Goal: Information Seeking & Learning: Learn about a topic

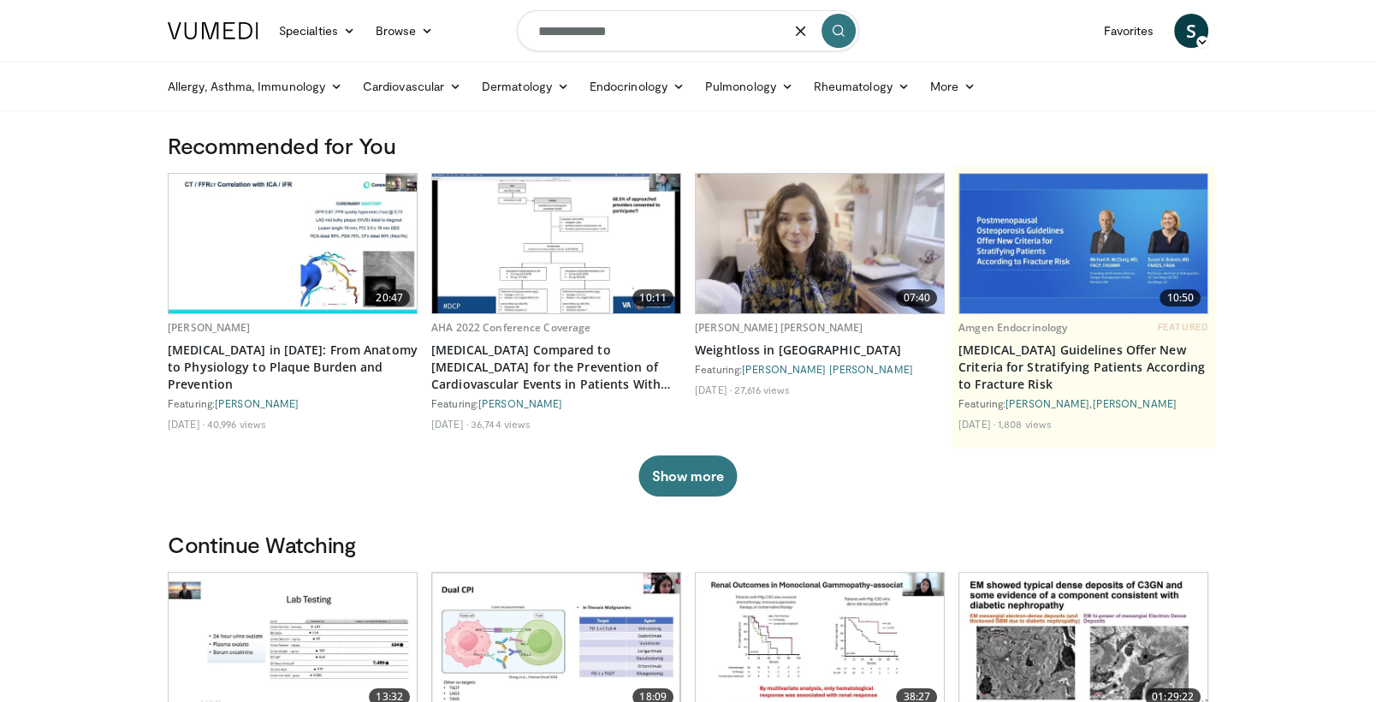
type input "**********"
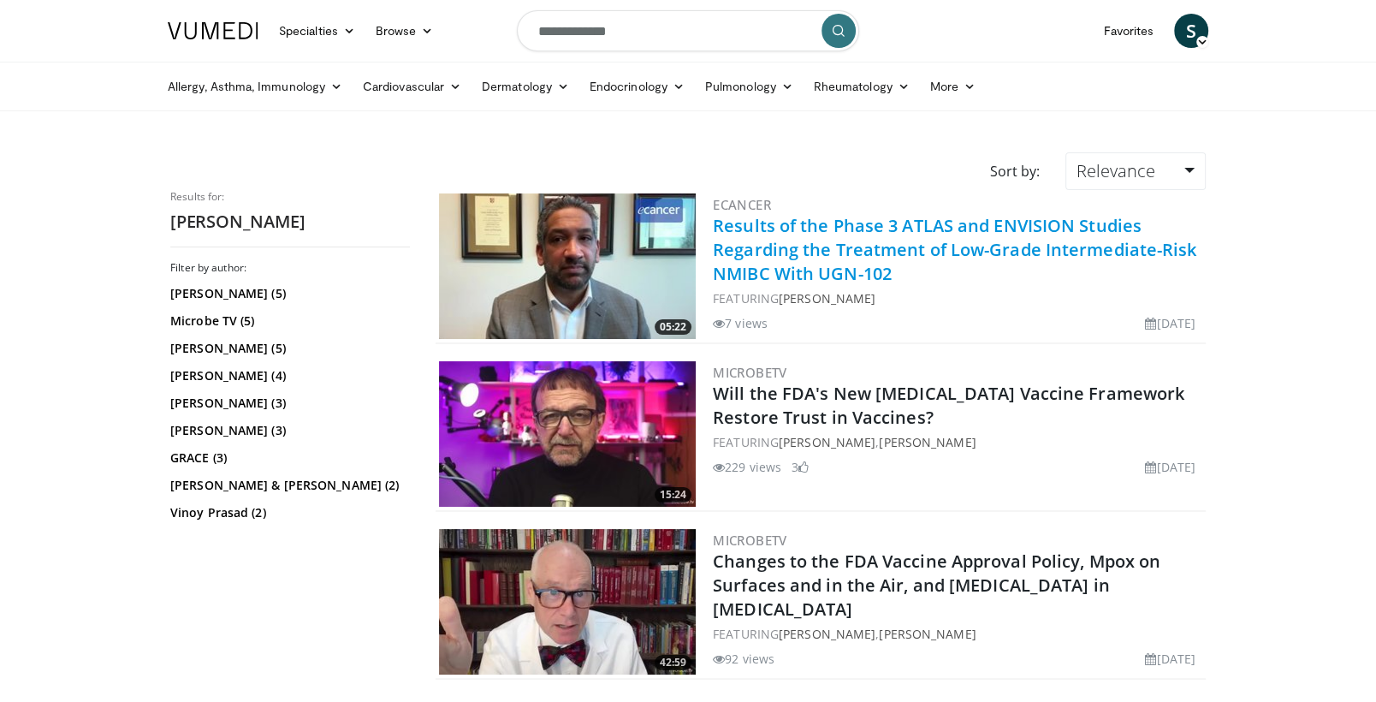
click at [788, 254] on link "Results of the Phase 3 ATLAS and ENVISION Studies Regarding the Treatment of Lo…" at bounding box center [955, 249] width 484 height 71
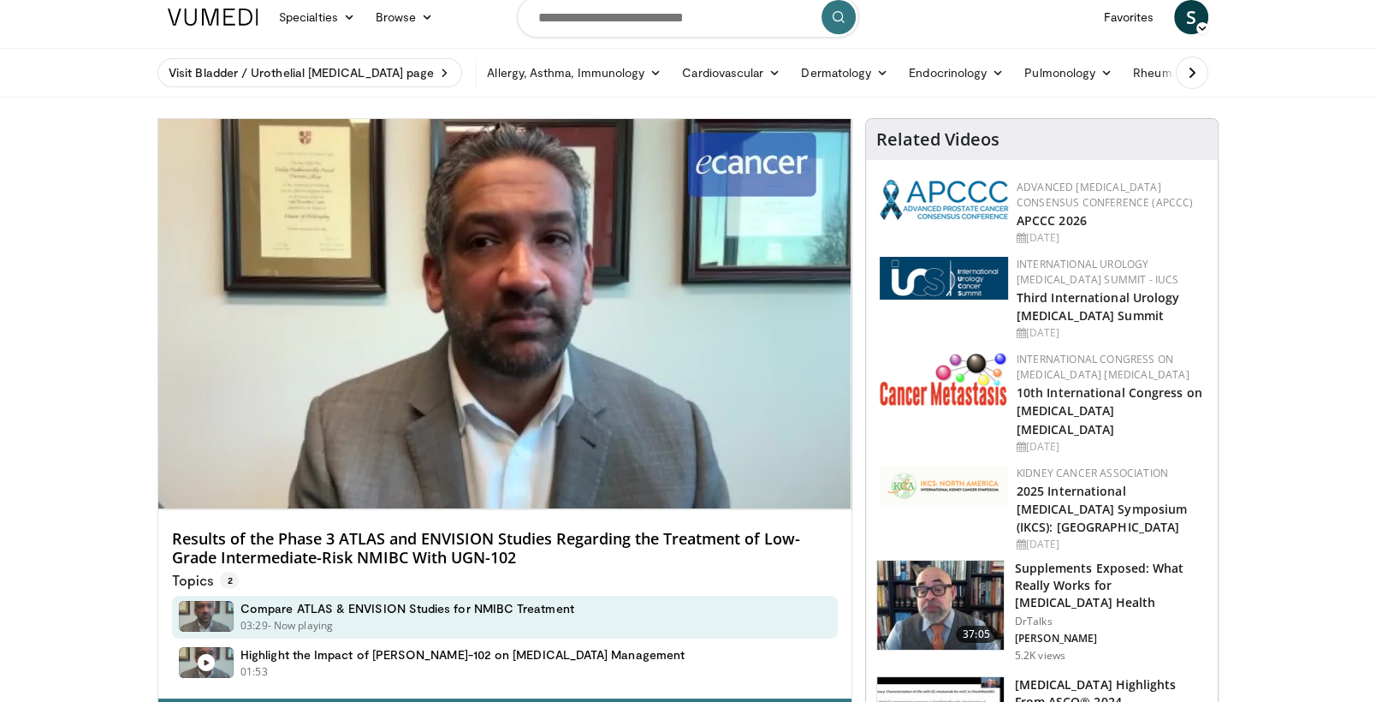
scroll to position [18, 0]
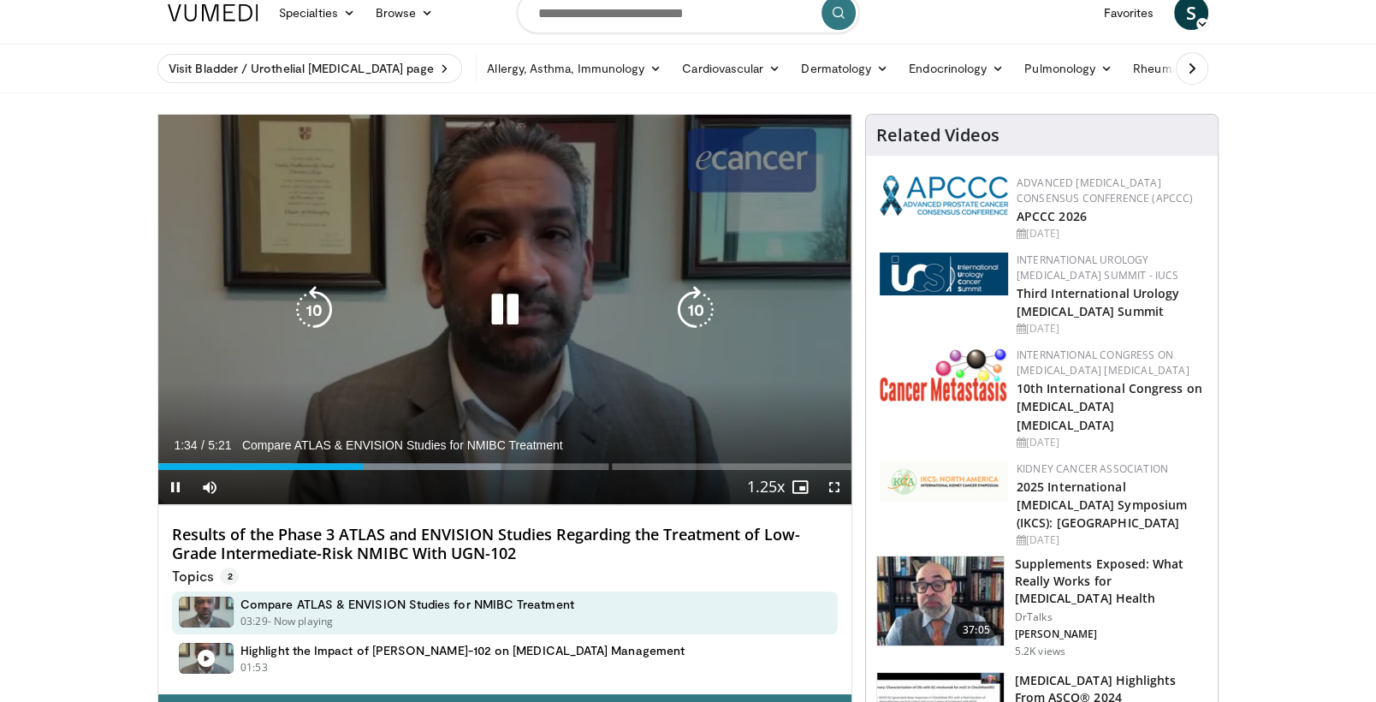
click at [507, 312] on icon "Video Player" at bounding box center [505, 310] width 48 height 48
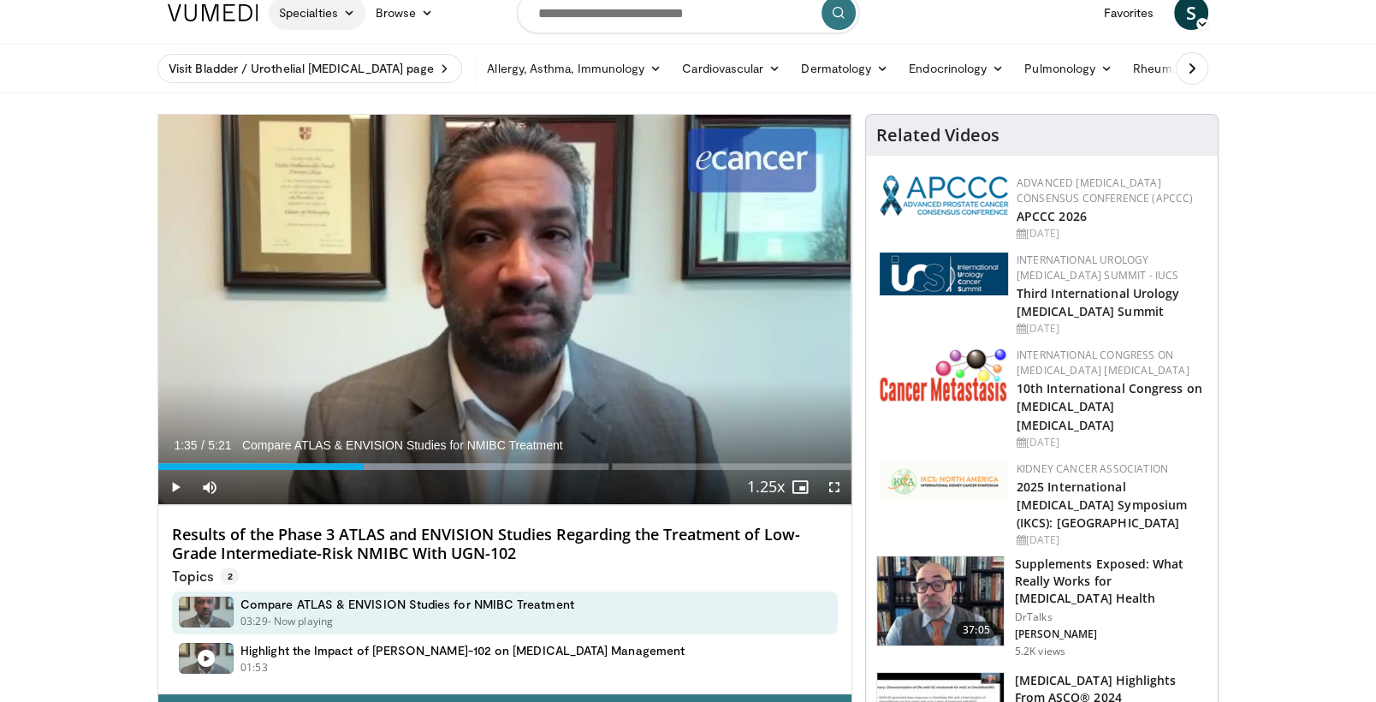
click at [345, 22] on link "Specialties" at bounding box center [317, 13] width 97 height 34
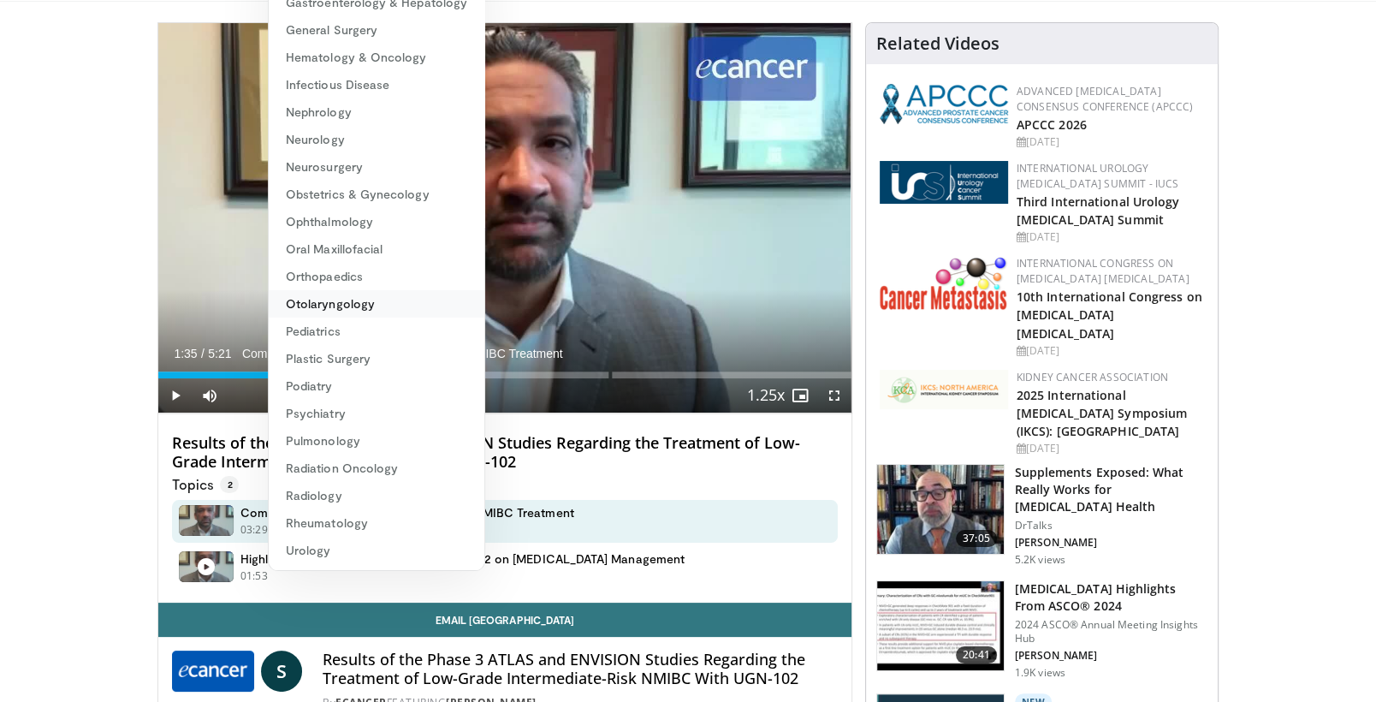
scroll to position [114, 0]
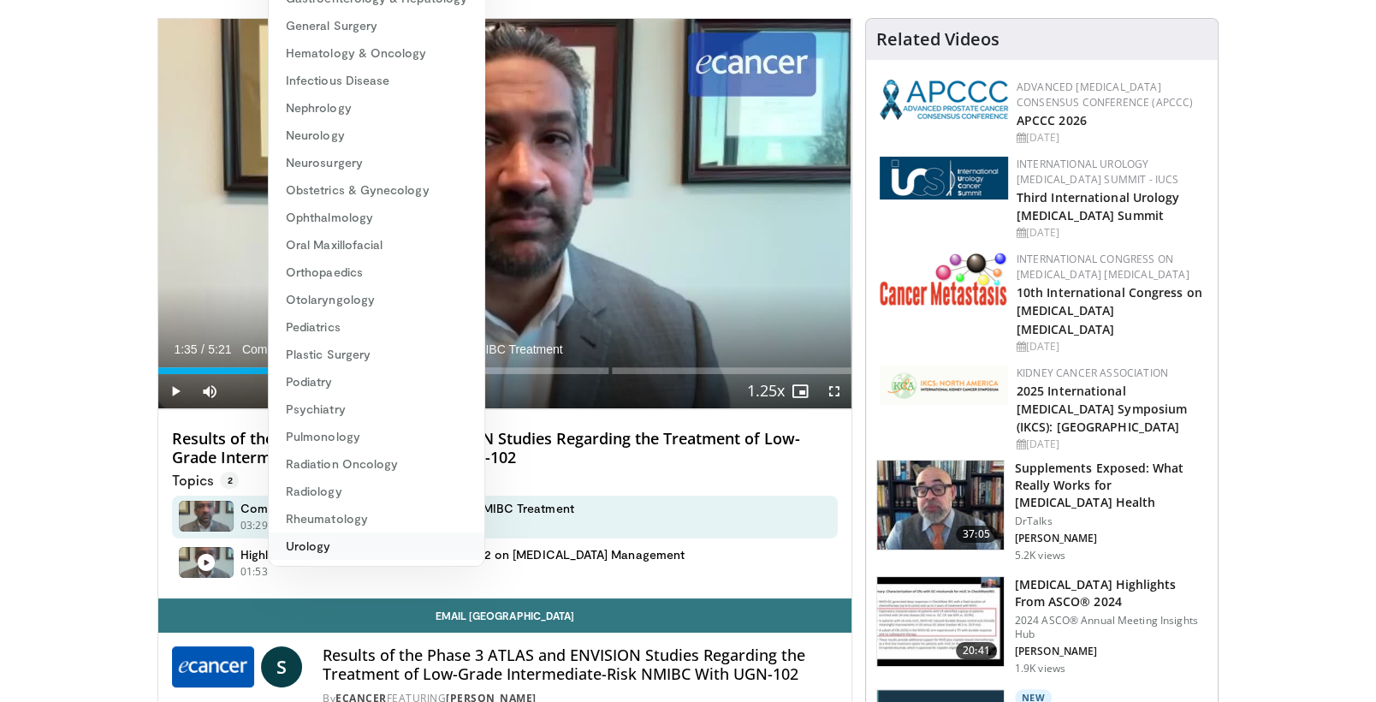
click at [319, 545] on link "Urology" at bounding box center [377, 545] width 216 height 27
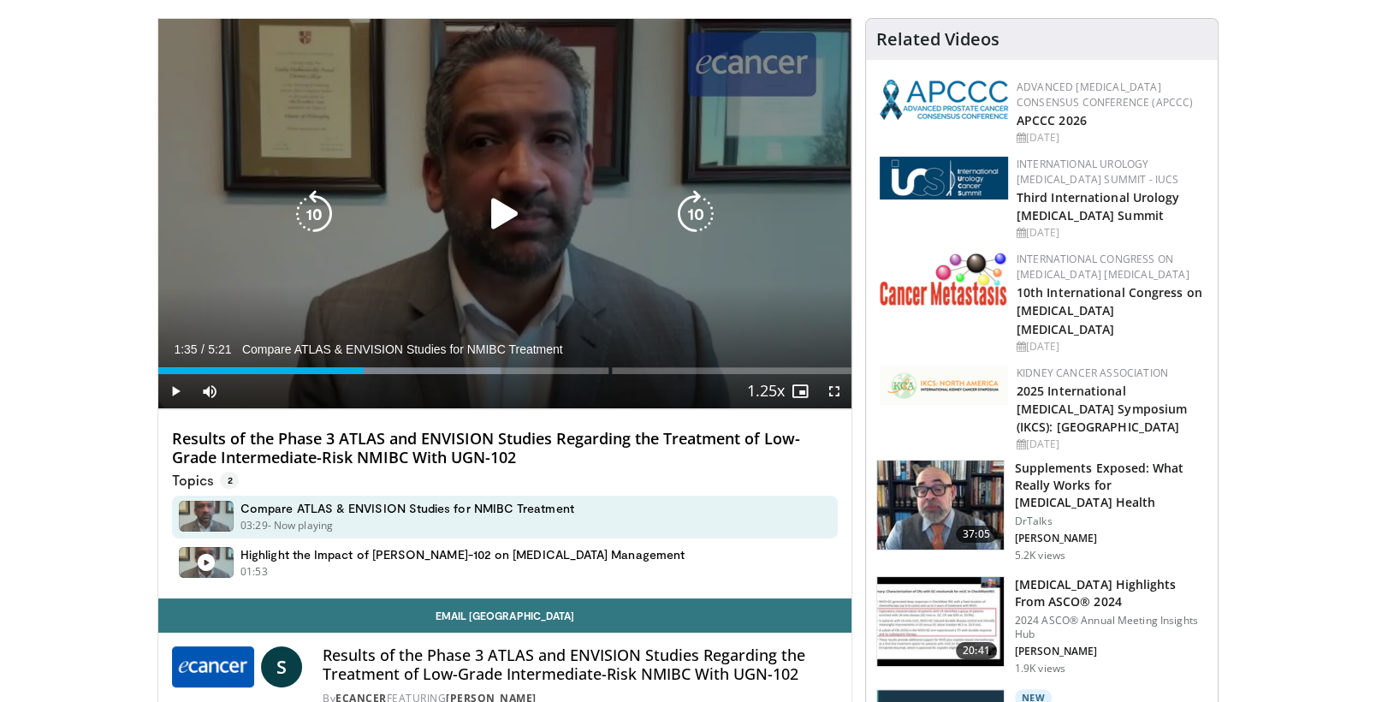
scroll to position [0, 0]
